Goal: Purchase product/service

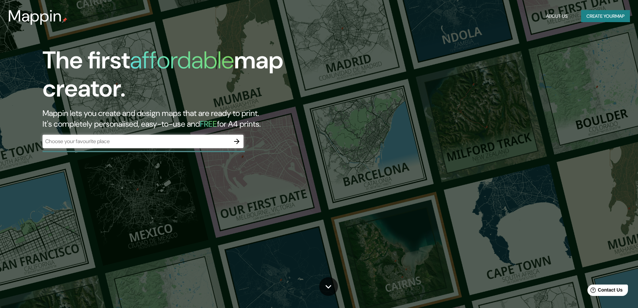
drag, startPoint x: 74, startPoint y: 165, endPoint x: 179, endPoint y: 166, distance: 104.4
click at [74, 165] on div "The first affordable map creator. Mappin lets you create and design maps that a…" at bounding box center [319, 154] width 638 height 308
click at [238, 141] on icon "button" at bounding box center [236, 141] width 5 height 5
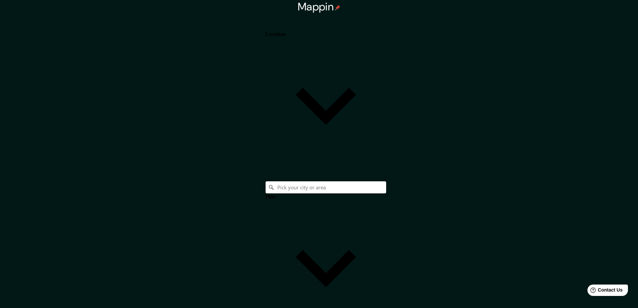
click at [549, 207] on body "Mappin Location Pins Style Layout Landscape Portrait Square Border Choose a bor…" at bounding box center [319, 154] width 638 height 308
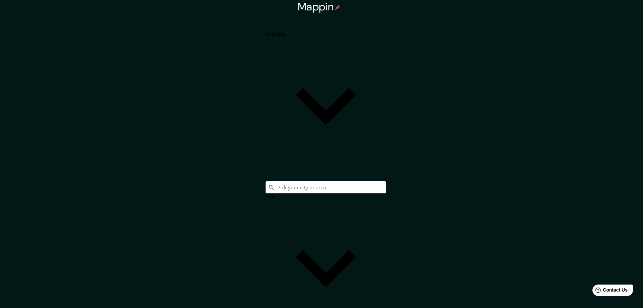
type input "a4"
click at [285, 31] on h4 "Location" at bounding box center [275, 34] width 20 height 6
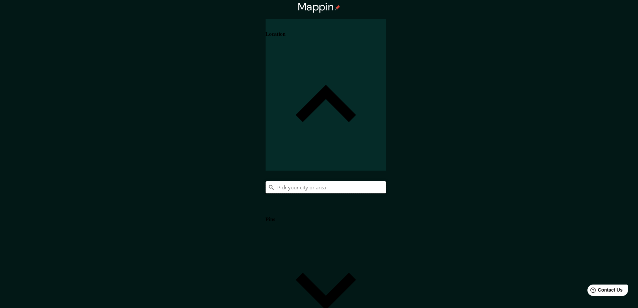
paste input "143 Hamner St. East. Barrie , ON L4M 6W2"
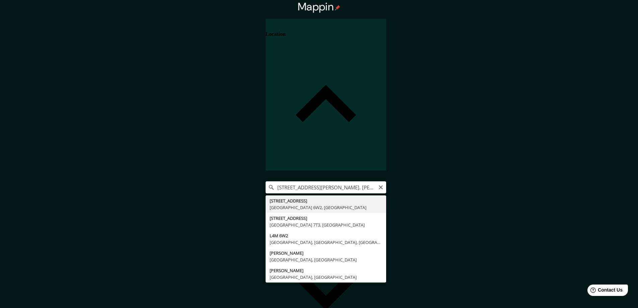
drag, startPoint x: 540, startPoint y: 87, endPoint x: 444, endPoint y: 95, distance: 95.7
type input "143 Hanmer Street East, Барри, Онтарио L4M 6W2, Канада"
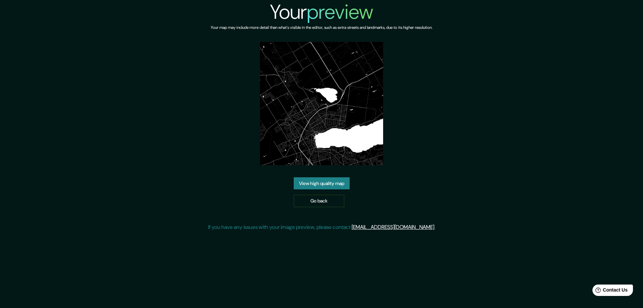
drag, startPoint x: 317, startPoint y: 179, endPoint x: 505, endPoint y: 100, distance: 204.0
click at [317, 179] on link "View high quality map" at bounding box center [322, 183] width 56 height 12
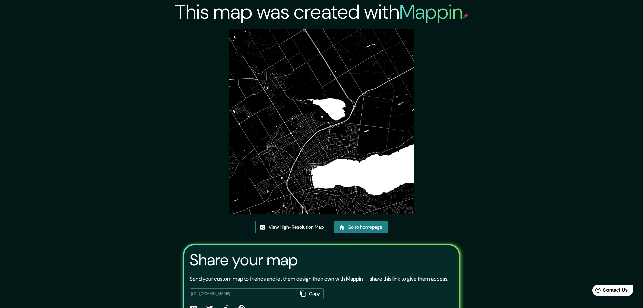
click at [286, 225] on link "View High-Resolution Map" at bounding box center [292, 227] width 74 height 12
click at [347, 226] on link "Go to homepage" at bounding box center [361, 227] width 54 height 12
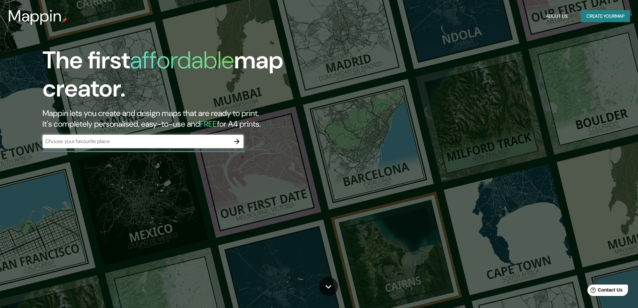
click at [71, 216] on div "The first affordable map creator. Mappin lets you create and design maps that a…" at bounding box center [319, 154] width 638 height 308
click at [236, 141] on icon "button" at bounding box center [237, 141] width 8 height 8
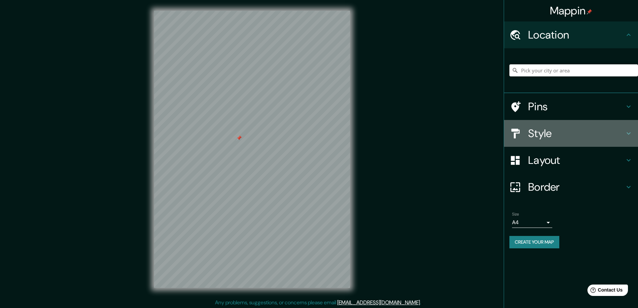
click at [536, 134] on h4 "Style" at bounding box center [576, 133] width 96 height 13
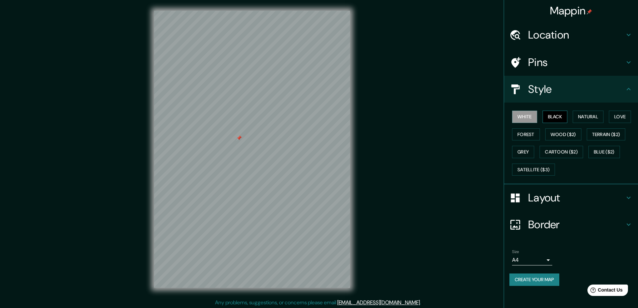
click at [555, 119] on button "Black" at bounding box center [554, 116] width 25 height 12
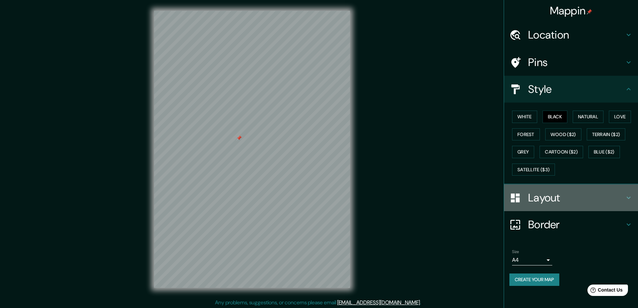
click at [546, 199] on h4 "Layout" at bounding box center [576, 197] width 96 height 13
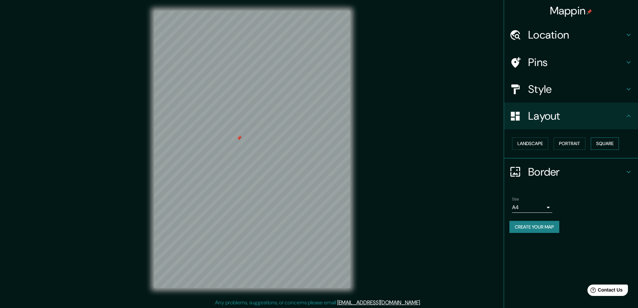
click at [609, 139] on button "Square" at bounding box center [604, 143] width 28 height 12
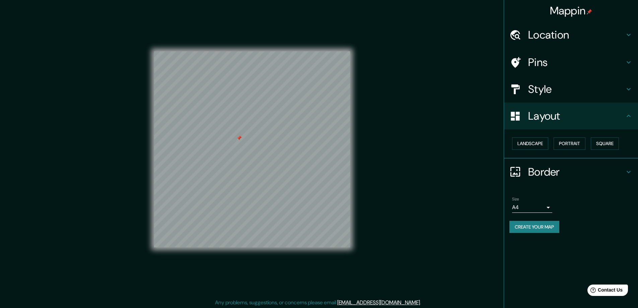
click at [549, 207] on body "Mappin Location Pins Style Layout Landscape Portrait Square Border Choose a bor…" at bounding box center [319, 154] width 638 height 308
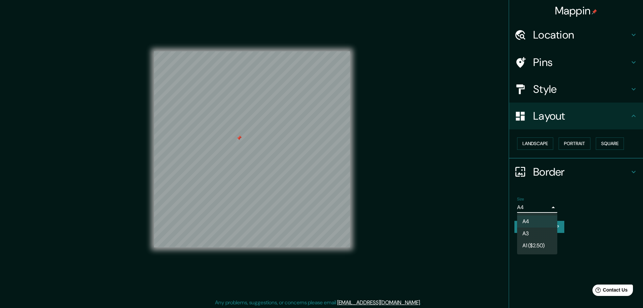
click at [525, 233] on li "A3" at bounding box center [537, 233] width 40 height 12
type input "a4"
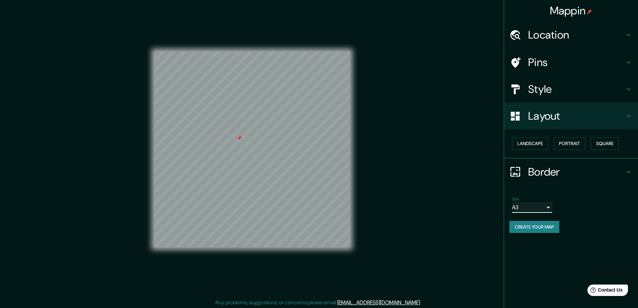
click at [239, 137] on div at bounding box center [238, 137] width 5 height 5
click at [545, 33] on h4 "Location" at bounding box center [576, 34] width 96 height 13
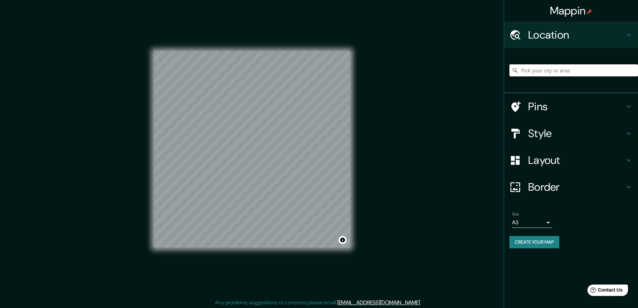
paste input "[STREET_ADDRESS]"
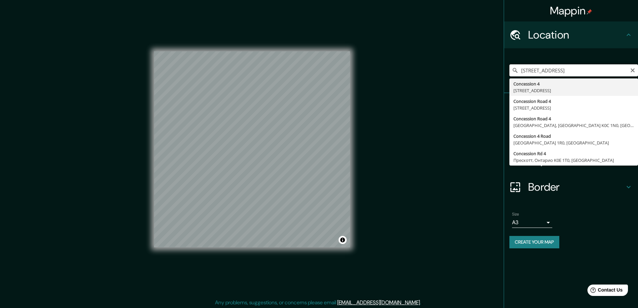
click at [582, 70] on input "[STREET_ADDRESS]" at bounding box center [573, 70] width 129 height 12
type input "N4N 3B9, [GEOGRAPHIC_DATA], [GEOGRAPHIC_DATA], [GEOGRAPHIC_DATA]"
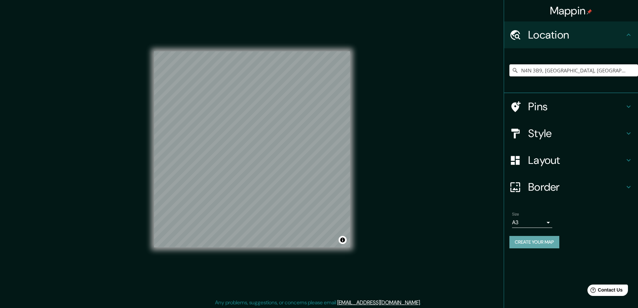
click at [547, 242] on button "Create your map" at bounding box center [534, 242] width 50 height 12
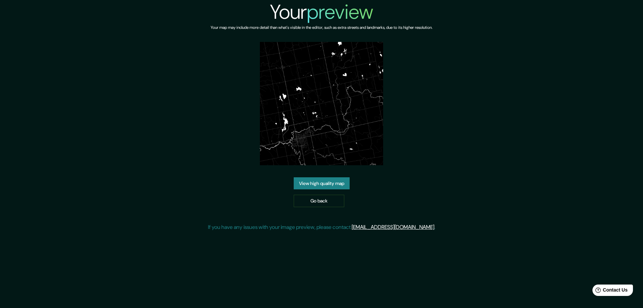
click at [324, 182] on link "View high quality map" at bounding box center [322, 183] width 56 height 12
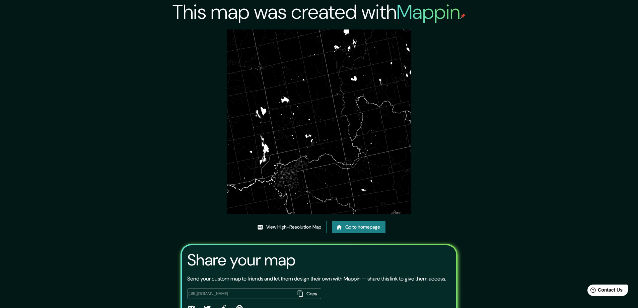
click at [276, 227] on link "View High-Resolution Map" at bounding box center [290, 227] width 74 height 12
click at [347, 223] on link "Go to homepage" at bounding box center [359, 227] width 54 height 12
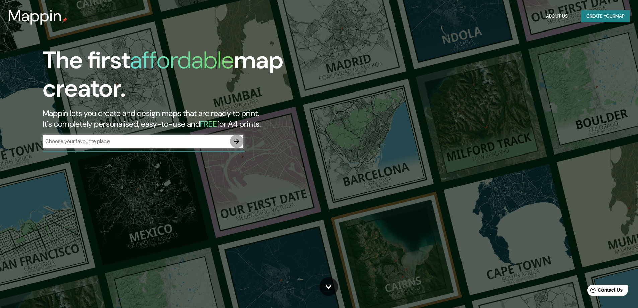
click at [236, 141] on icon "button" at bounding box center [236, 141] width 5 height 5
